Goal: Task Accomplishment & Management: Manage account settings

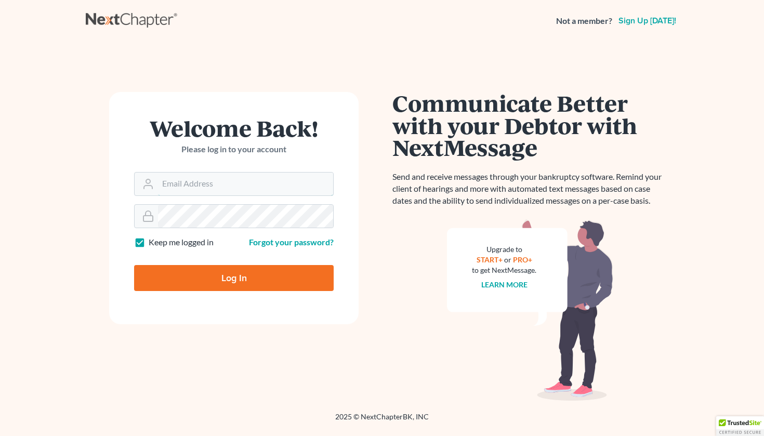
type input "[EMAIL_ADDRESS][DOMAIN_NAME]"
click at [234, 277] on input "Log In" at bounding box center [234, 278] width 200 height 26
type input "Thinking..."
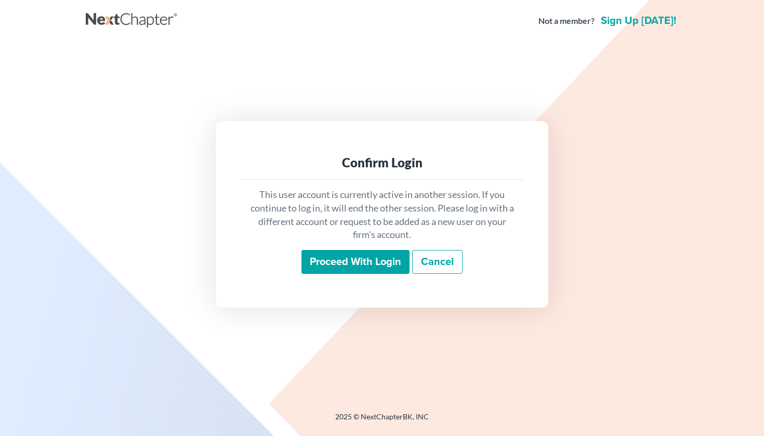
click at [386, 259] on input "Proceed with login" at bounding box center [356, 262] width 108 height 24
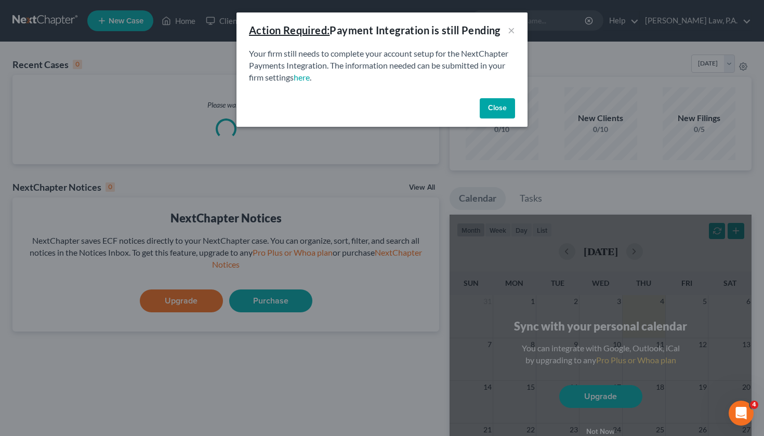
click at [503, 107] on button "Close" at bounding box center [497, 108] width 35 height 21
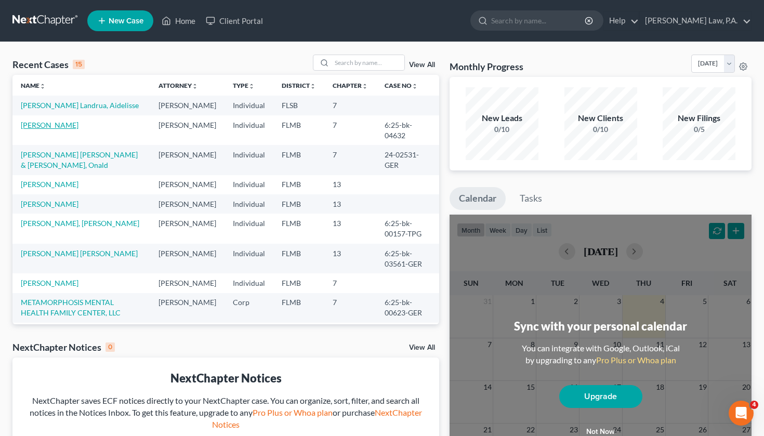
click at [56, 129] on link "[PERSON_NAME]" at bounding box center [50, 125] width 58 height 9
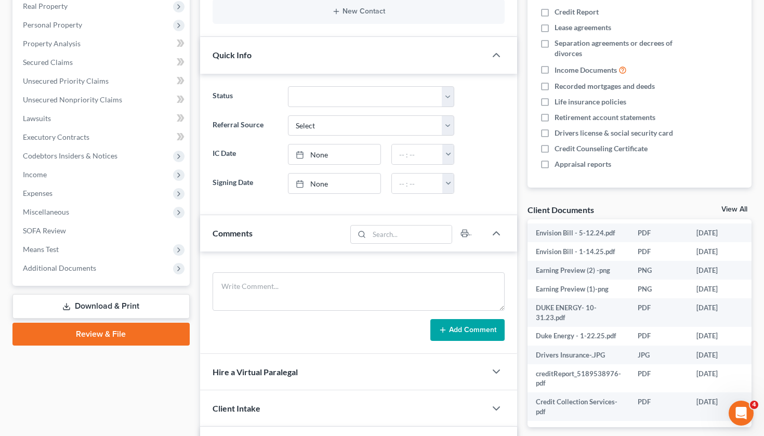
scroll to position [668, 0]
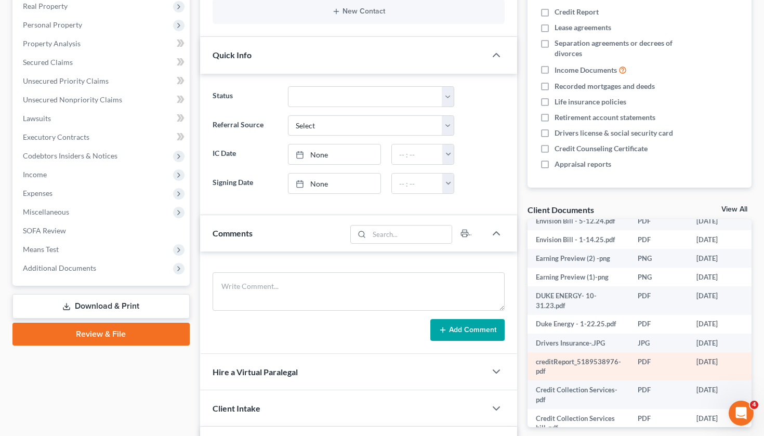
click at [606, 352] on td "creditReport_5189538976-pdf" at bounding box center [579, 366] width 102 height 29
click at [706, 357] on td "[DATE]" at bounding box center [719, 366] width 63 height 29
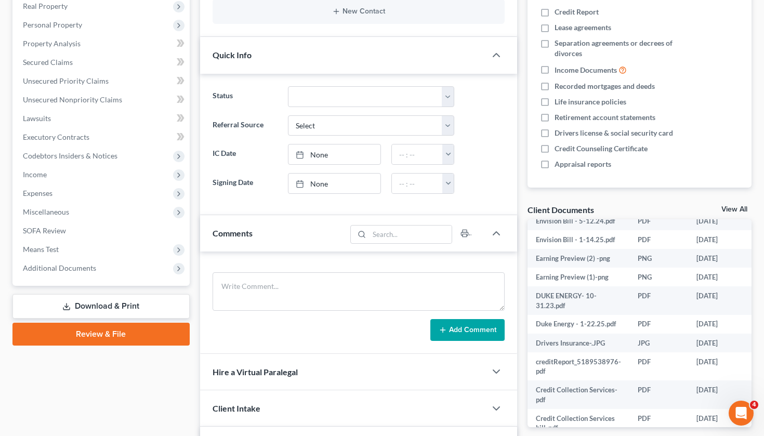
click at [741, 210] on link "View All" at bounding box center [735, 209] width 26 height 7
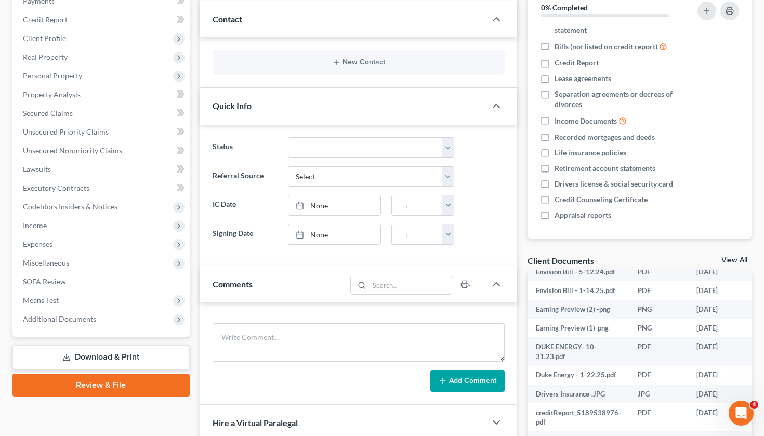
scroll to position [45, 0]
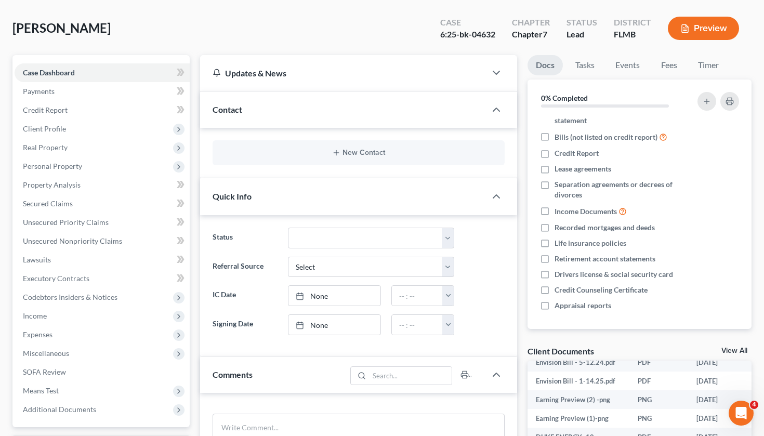
select select "9"
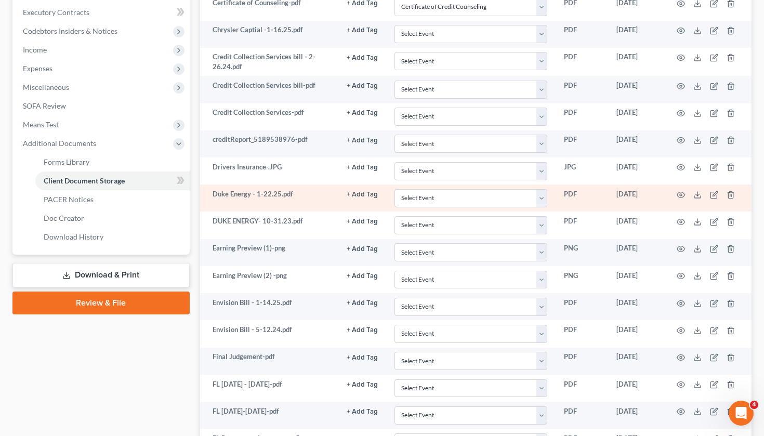
scroll to position [310, 0]
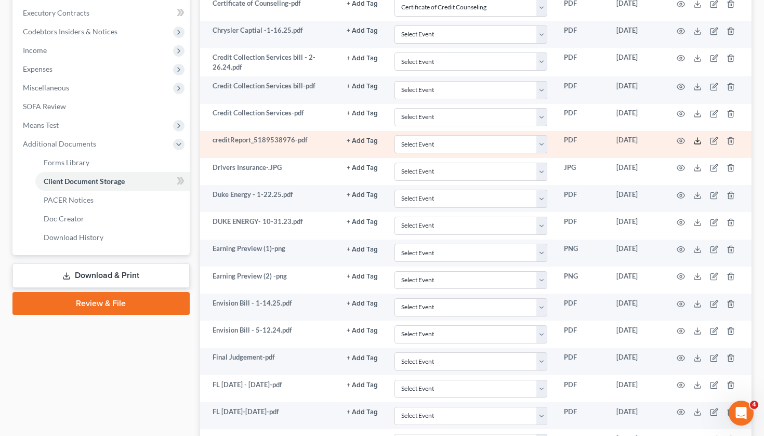
click at [701, 140] on icon at bounding box center [698, 141] width 8 height 8
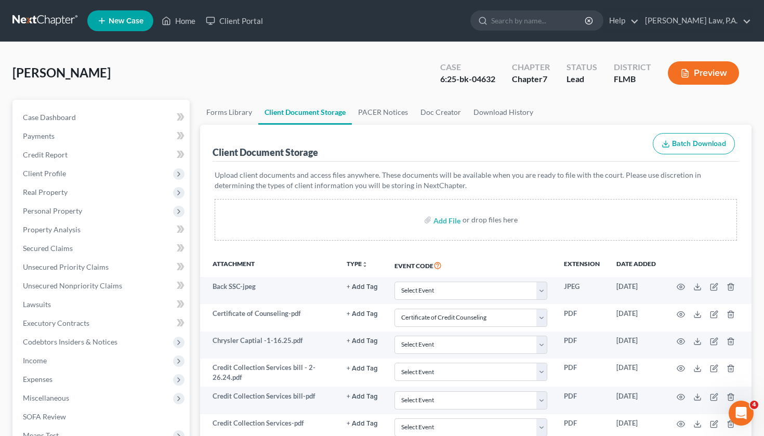
scroll to position [0, 0]
click at [75, 234] on link "Property Analysis" at bounding box center [102, 229] width 175 height 19
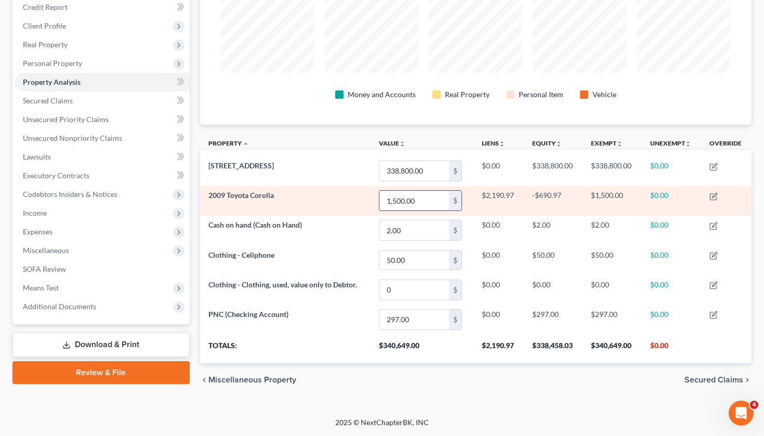
scroll to position [148, 0]
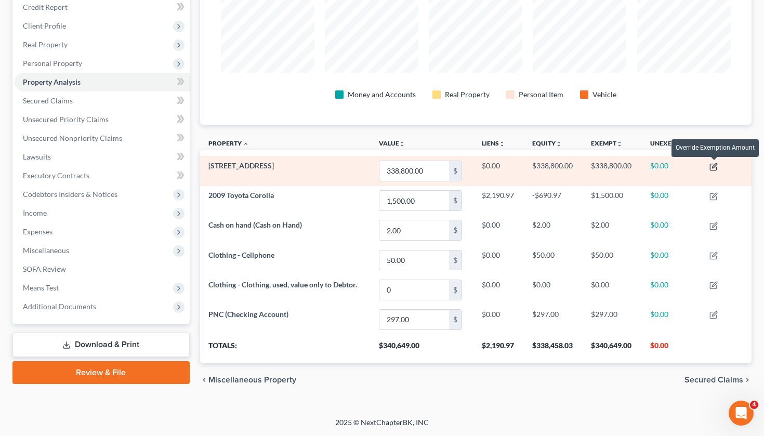
click at [717, 164] on icon "button" at bounding box center [714, 165] width 5 height 5
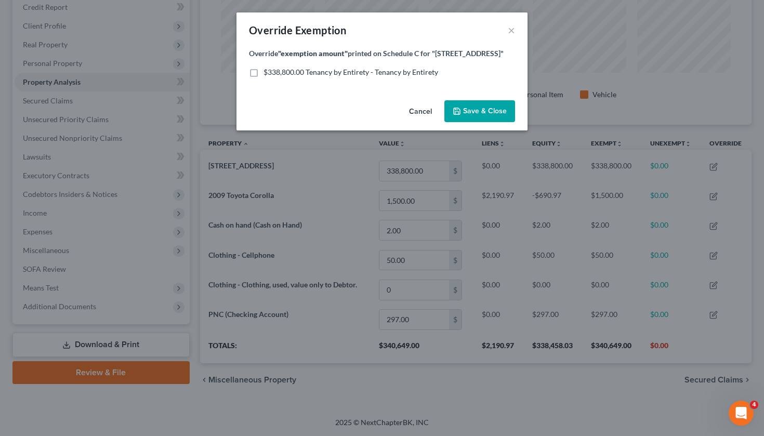
click at [423, 108] on button "Cancel" at bounding box center [421, 111] width 40 height 21
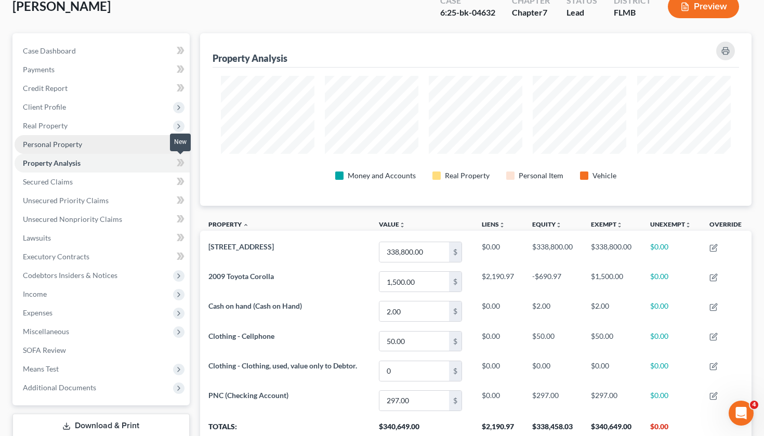
scroll to position [45, 0]
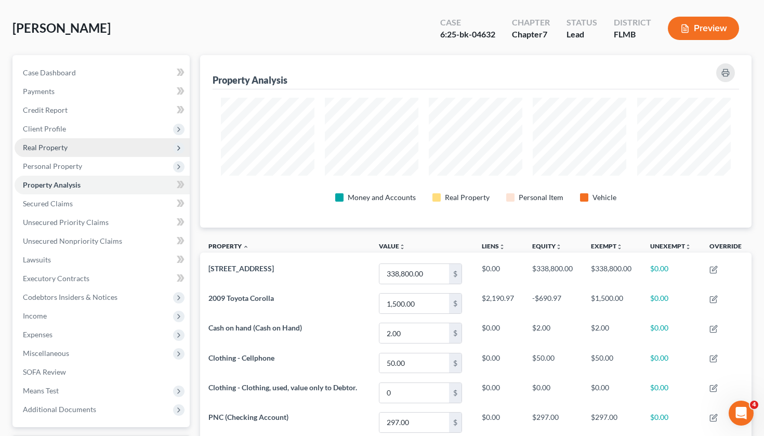
click at [96, 149] on span "Real Property" at bounding box center [102, 147] width 175 height 19
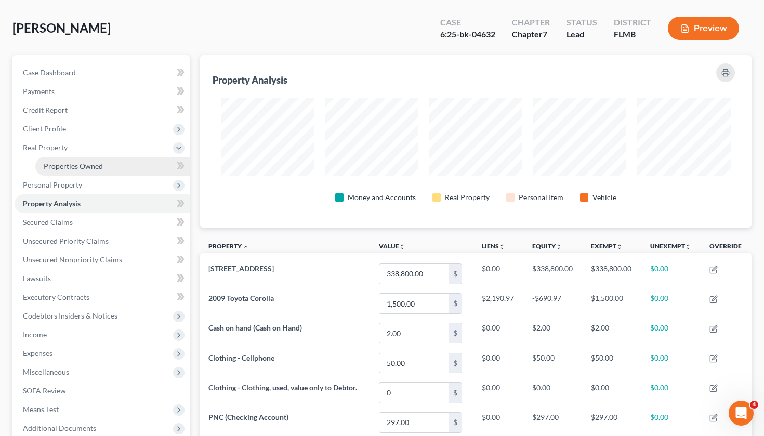
click at [94, 164] on span "Properties Owned" at bounding box center [73, 166] width 59 height 9
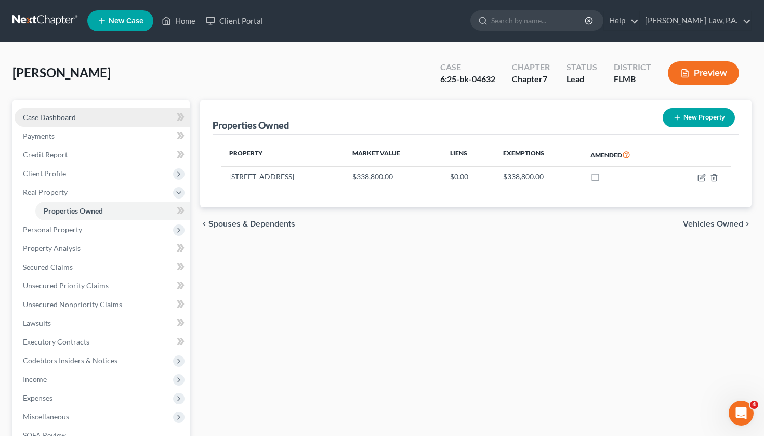
click at [111, 119] on link "Case Dashboard" at bounding box center [102, 117] width 175 height 19
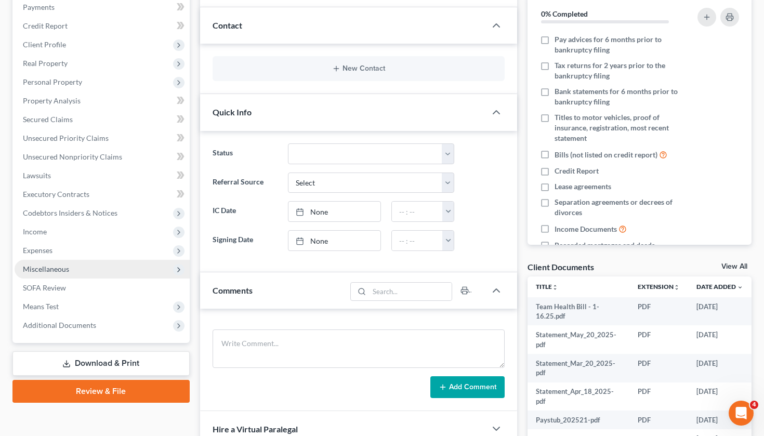
scroll to position [95, 0]
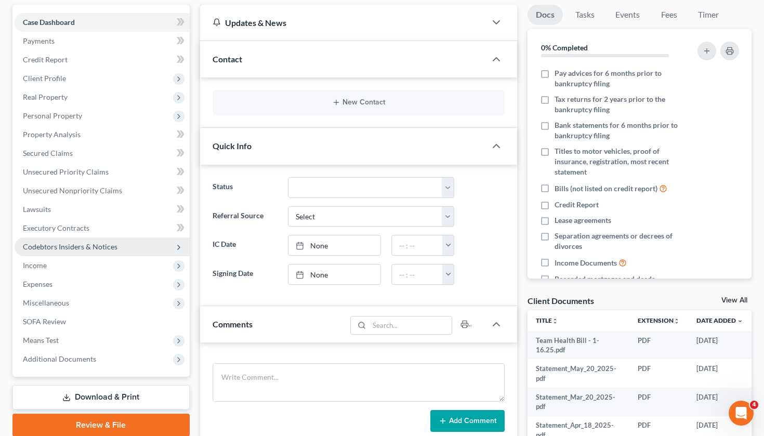
click at [83, 252] on span "Codebtors Insiders & Notices" at bounding box center [102, 247] width 175 height 19
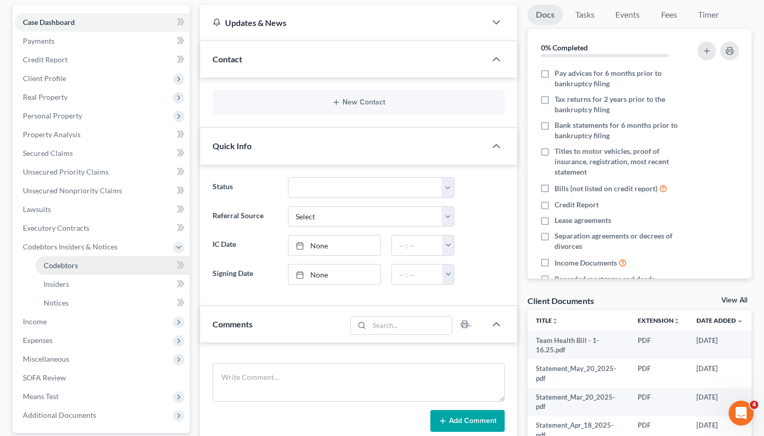
click at [80, 265] on link "Codebtors" at bounding box center [112, 265] width 154 height 19
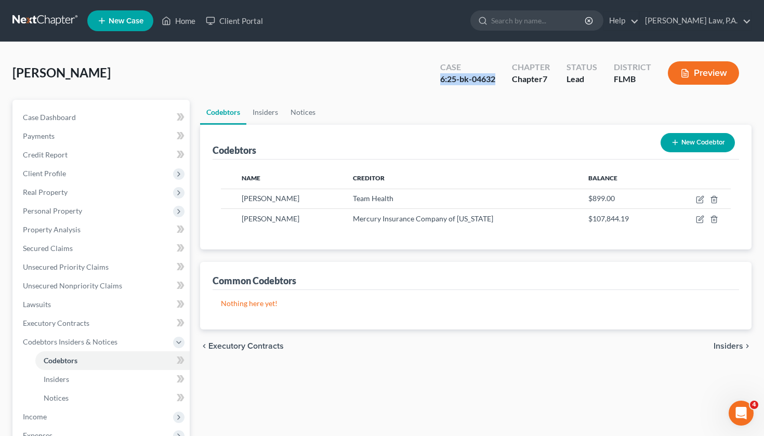
drag, startPoint x: 440, startPoint y: 78, endPoint x: 496, endPoint y: 82, distance: 56.8
click at [496, 82] on div "Case 6:25-bk-04632" at bounding box center [468, 74] width 72 height 31
copy div "6:25-bk-04632"
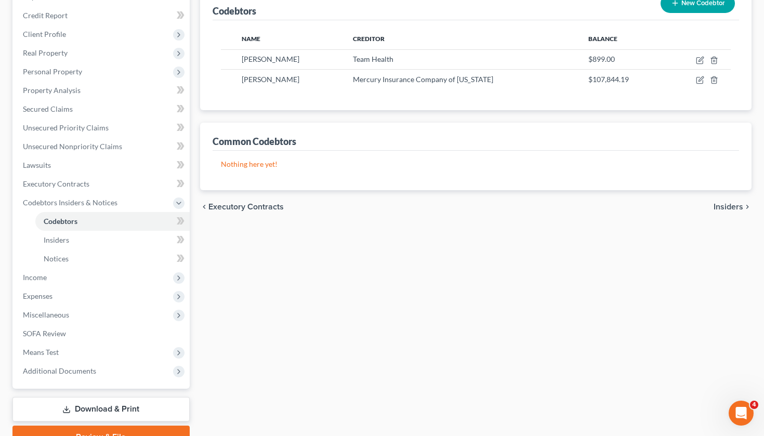
scroll to position [163, 0]
